Goal: Information Seeking & Learning: Stay updated

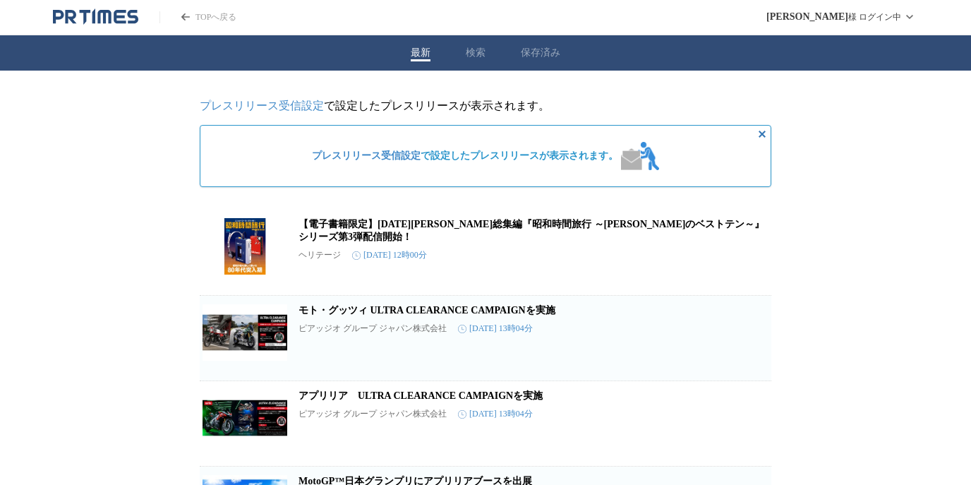
click at [191, 22] on link "TOPへ戻る" at bounding box center [198, 17] width 77 height 12
click at [519, 63] on div "最新 検索 保存済み" at bounding box center [485, 52] width 971 height 35
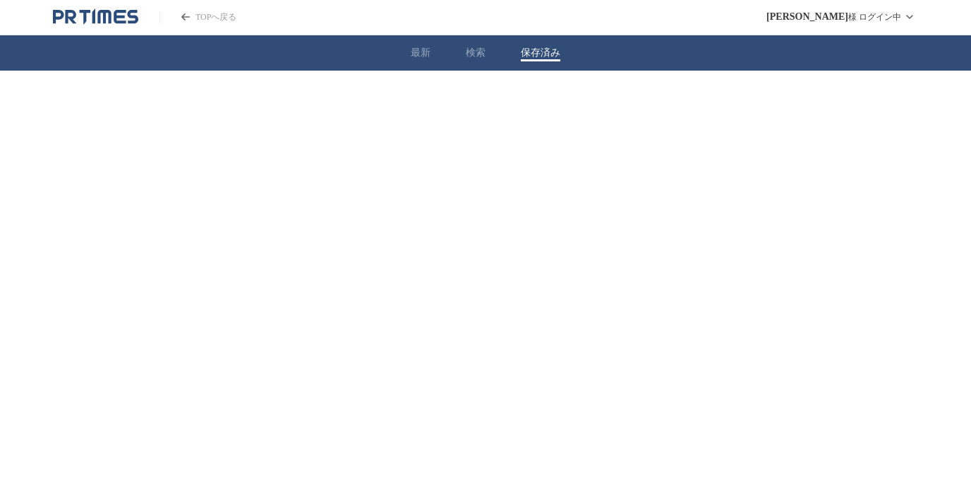
click at [535, 53] on button "保存済み" at bounding box center [541, 53] width 40 height 13
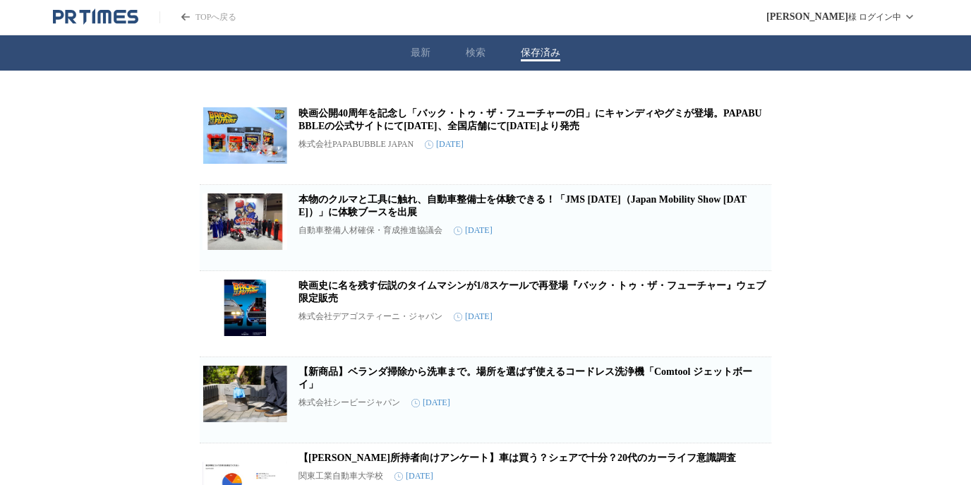
click at [383, 213] on h2 "本物のクルマと工具に触れ、自動車整備士を体験できる！「JMS [DATE]（Japan Mobility Show [DATE]）」に体験ブースを出展" at bounding box center [534, 205] width 470 height 25
click at [378, 203] on link "本物のクルマと工具に触れ、自動車整備士を体験できる！「JMS [DATE]（Japan Mobility Show [DATE]）」に体験ブースを出展" at bounding box center [523, 205] width 448 height 23
click at [379, 142] on p "株式会社PAPABUBBLE JAPAN" at bounding box center [356, 144] width 115 height 12
click at [359, 120] on h2 "映画公開40周年を記念し「バック・トゥ・ザ・フューチャーの日」にキャンディやグミが登場。PAPABUBBLEの公式サイトにて[DATE]、全国店舗にて[DAT…" at bounding box center [534, 119] width 470 height 25
click at [376, 124] on h2 "映画公開40周年を記念し「バック・トゥ・ザ・フューチャーの日」にキャンディやグミが登場。PAPABUBBLEの公式サイトにて[DATE]、全国店舗にて[DAT…" at bounding box center [534, 119] width 470 height 25
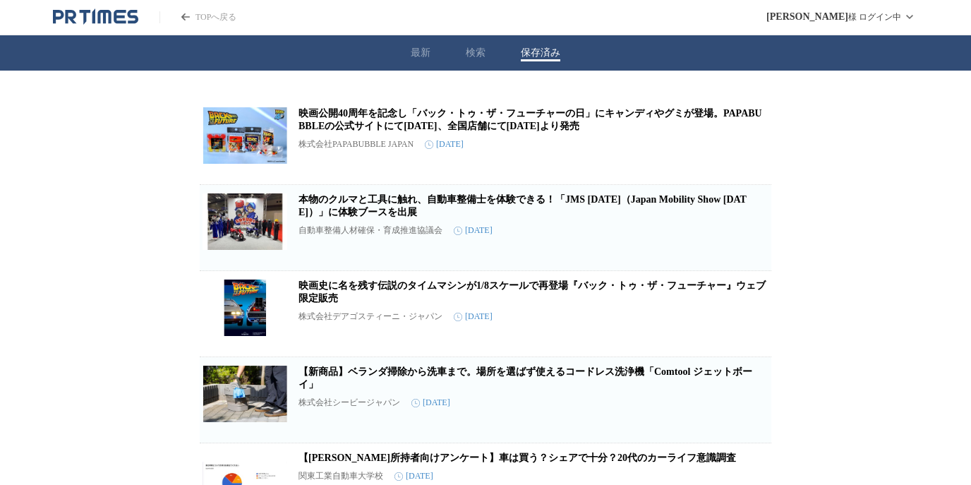
click at [378, 131] on link "映画公開40周年を記念し「バック・トゥ・ザ・フューチャーの日」にキャンディやグミが登場。PAPABUBBLEの公式サイトにて[DATE]、全国店舗にて[DAT…" at bounding box center [531, 119] width 464 height 23
